Goal: Task Accomplishment & Management: Manage account settings

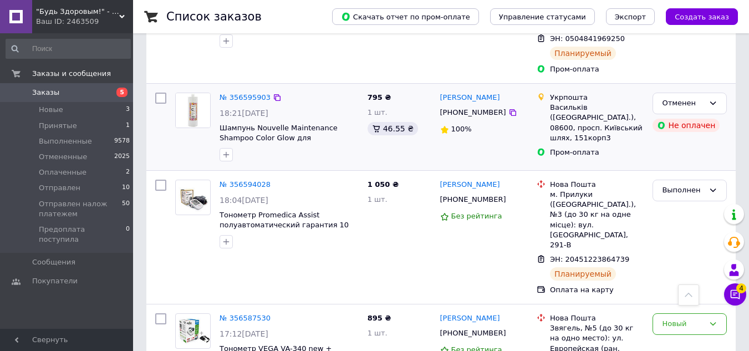
scroll to position [286, 0]
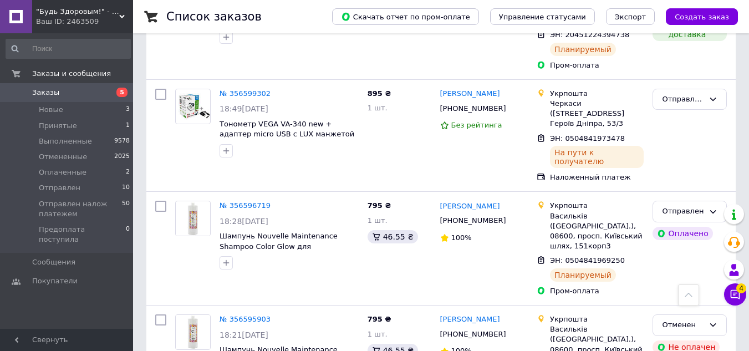
click at [67, 97] on span "Заказы" at bounding box center [67, 93] width 70 height 10
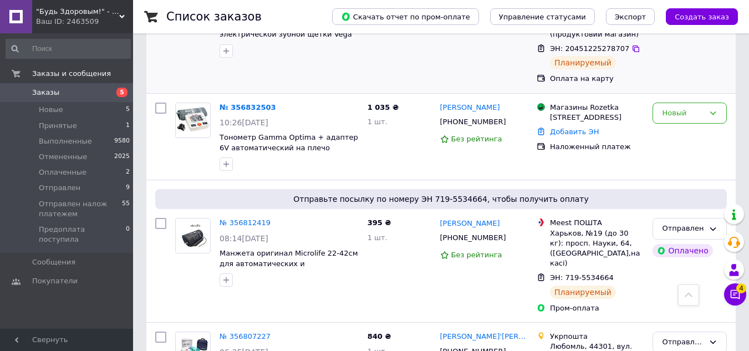
scroll to position [277, 0]
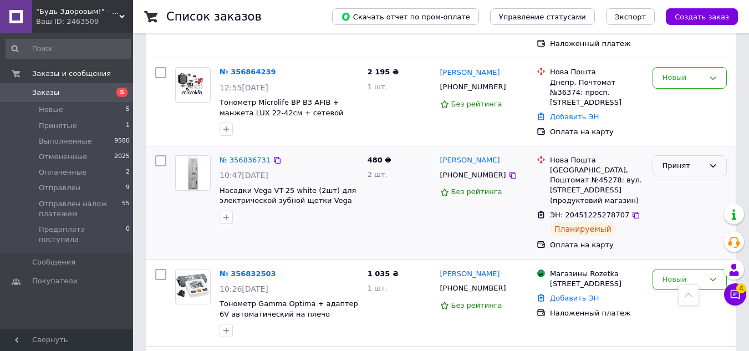
click at [683, 160] on div "Принят" at bounding box center [683, 166] width 42 height 12
click at [686, 220] on li "Оплаченный" at bounding box center [690, 230] width 73 height 21
click at [58, 110] on span "Новые" at bounding box center [51, 110] width 24 height 10
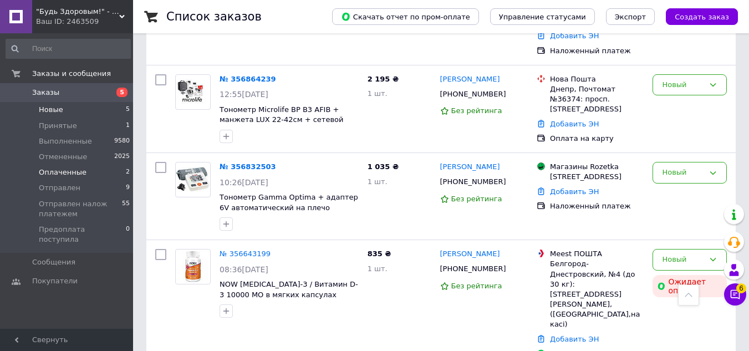
scroll to position [245, 0]
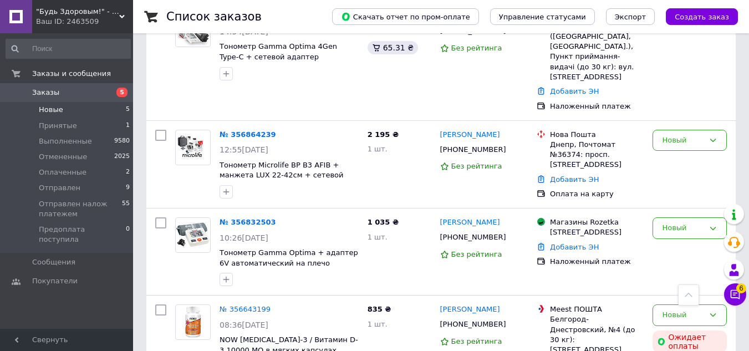
click at [38, 94] on span "Заказы" at bounding box center [45, 93] width 27 height 10
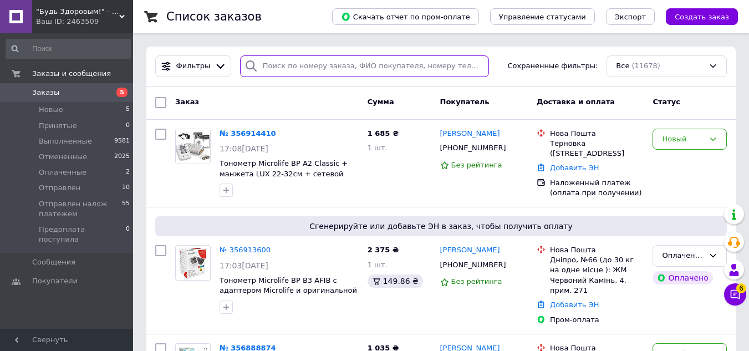
click at [272, 68] on input "search" at bounding box center [364, 66] width 249 height 22
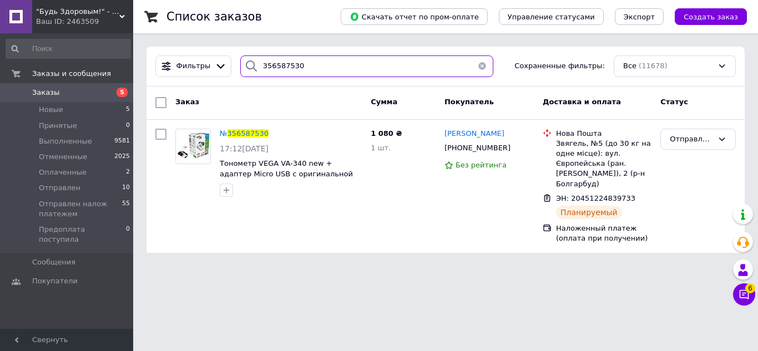
type input "356587530"
click at [34, 94] on span "Заказы" at bounding box center [45, 93] width 27 height 10
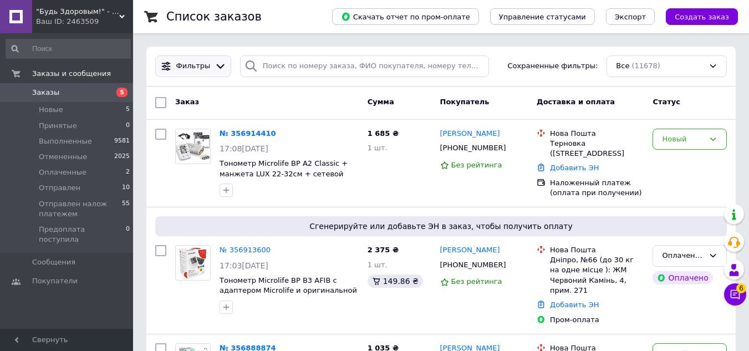
click at [196, 66] on span "Фильтры" at bounding box center [193, 66] width 34 height 11
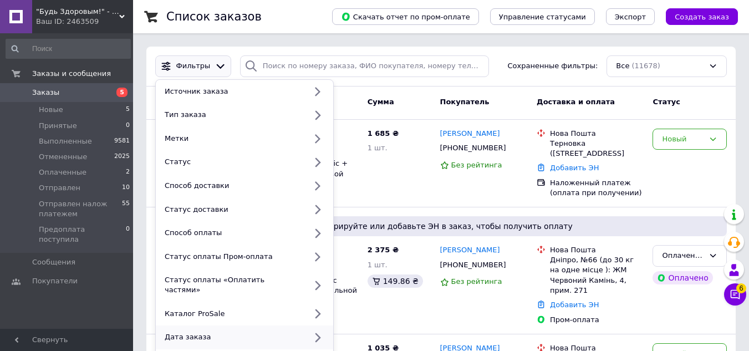
click at [192, 332] on div "Дата заказа" at bounding box center [233, 337] width 146 height 10
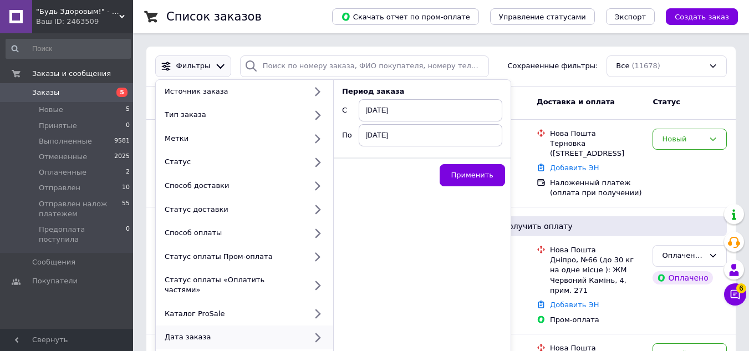
click at [379, 114] on span "[DATE]" at bounding box center [431, 110] width 144 height 22
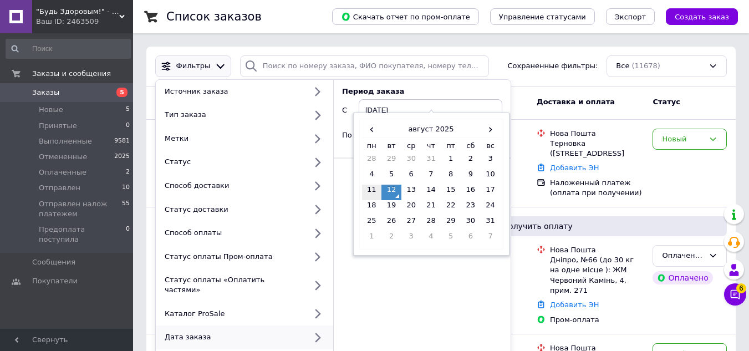
click at [372, 188] on td "11" at bounding box center [372, 193] width 20 height 16
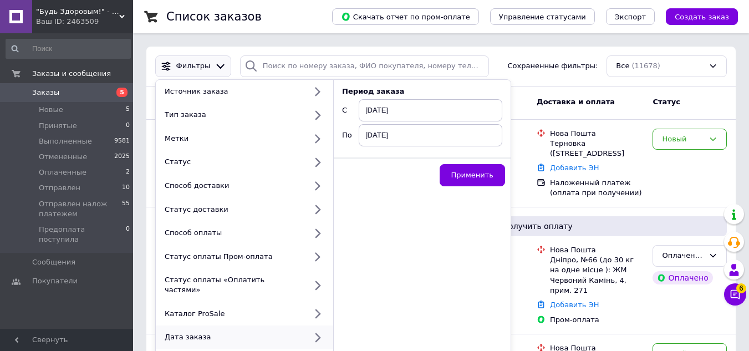
click at [377, 189] on div "Применить" at bounding box center [422, 175] width 177 height 34
click at [391, 139] on span "[DATE]" at bounding box center [431, 135] width 144 height 22
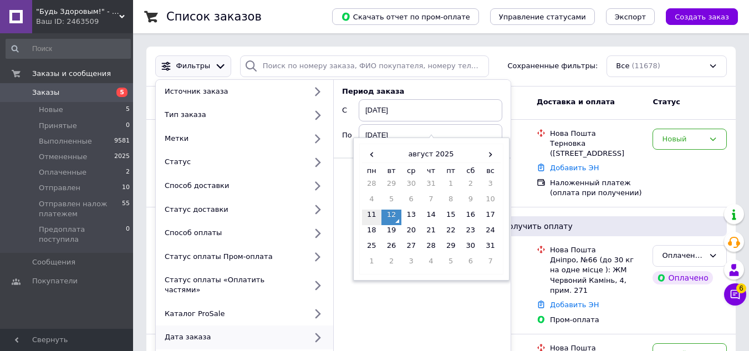
click at [380, 220] on td "11" at bounding box center [372, 218] width 20 height 16
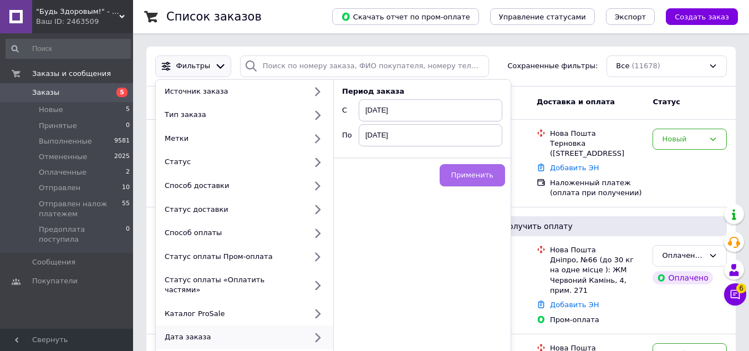
click at [468, 175] on span "Применить" at bounding box center [473, 175] width 42 height 8
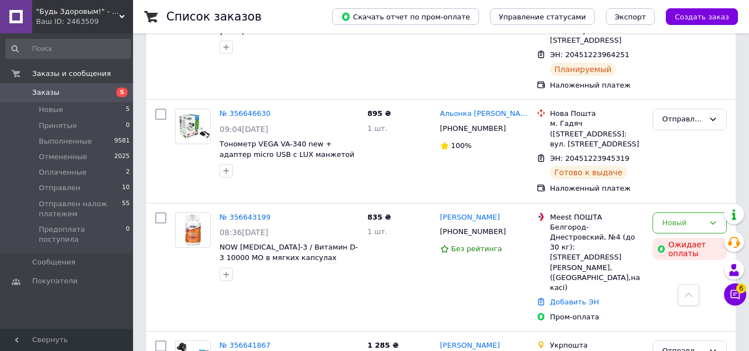
scroll to position [559, 0]
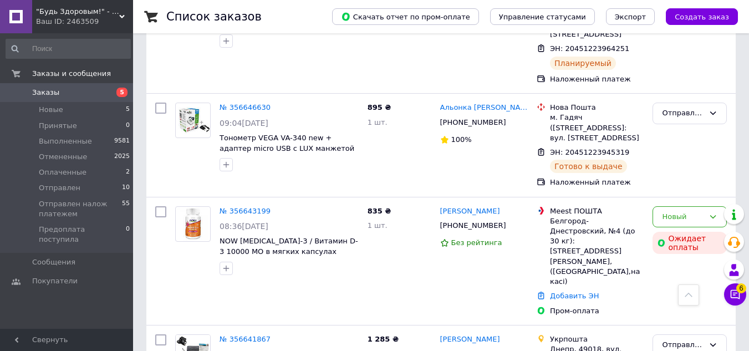
drag, startPoint x: 748, startPoint y: 317, endPoint x: 749, endPoint y: 293, distance: 23.9
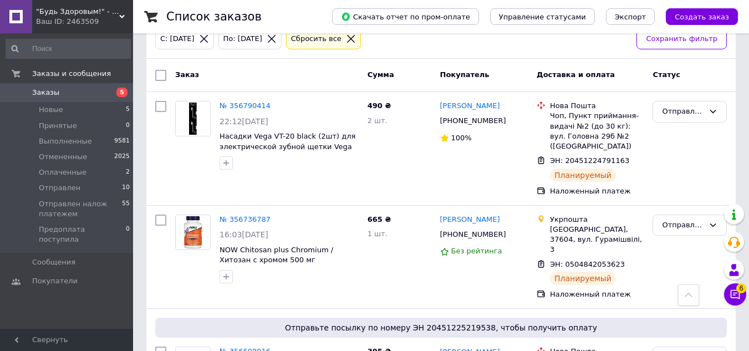
scroll to position [44, 0]
